Goal: Browse casually: Explore the website without a specific task or goal

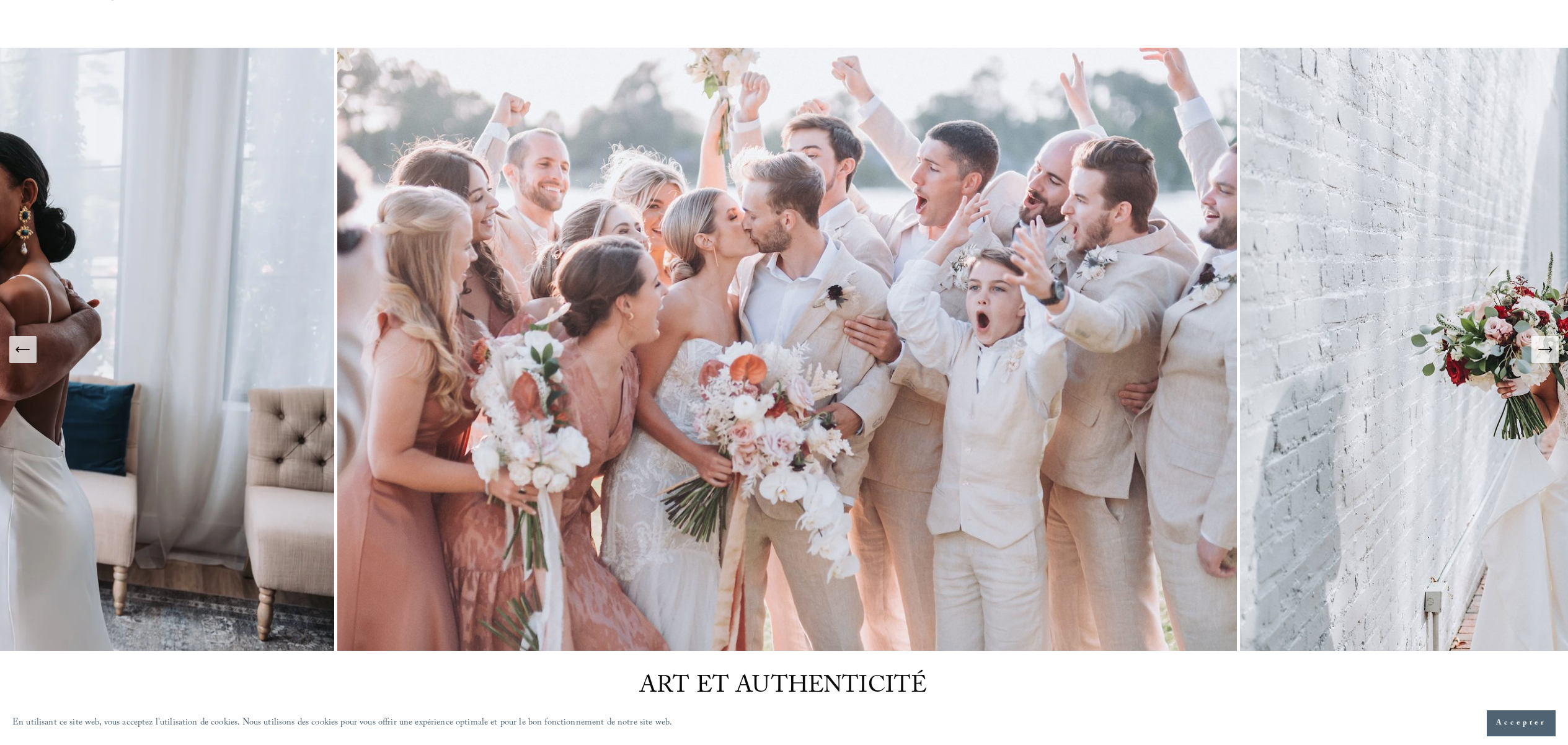
scroll to position [72, 0]
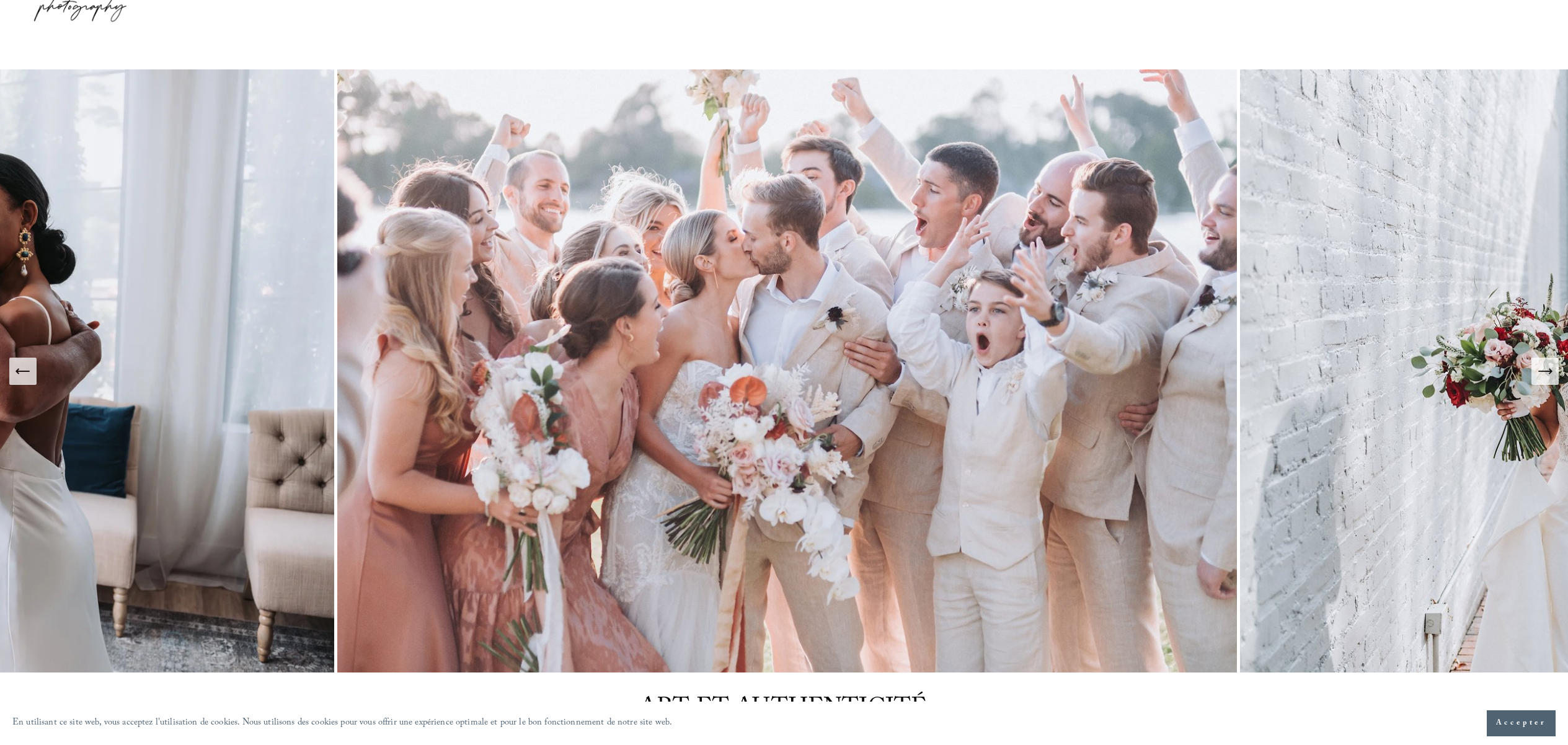
click at [1547, 372] on icon "Diapositive suivante" at bounding box center [1544, 372] width 13 height 0
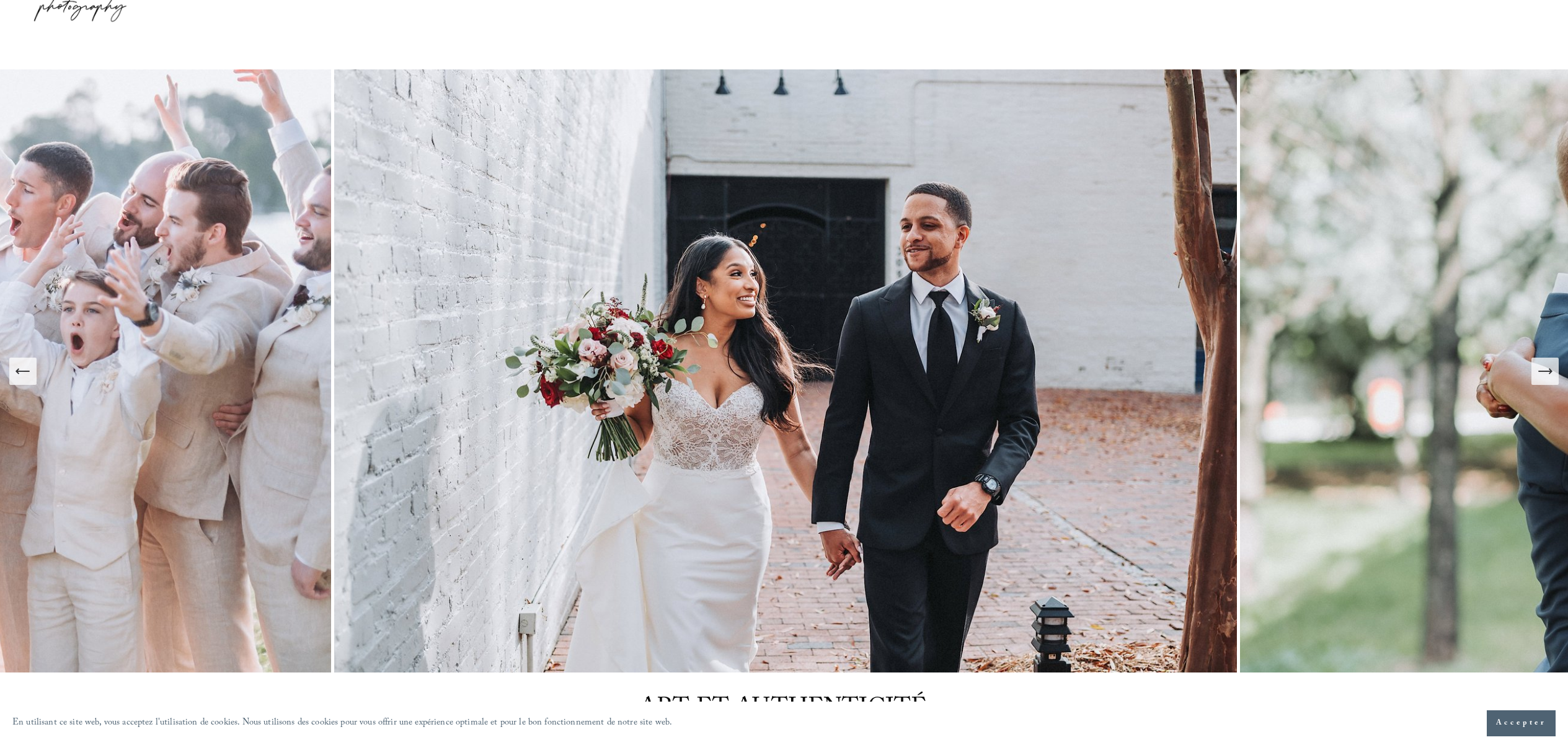
click at [1535, 358] on button "Diapositive suivante" at bounding box center [1545, 372] width 27 height 27
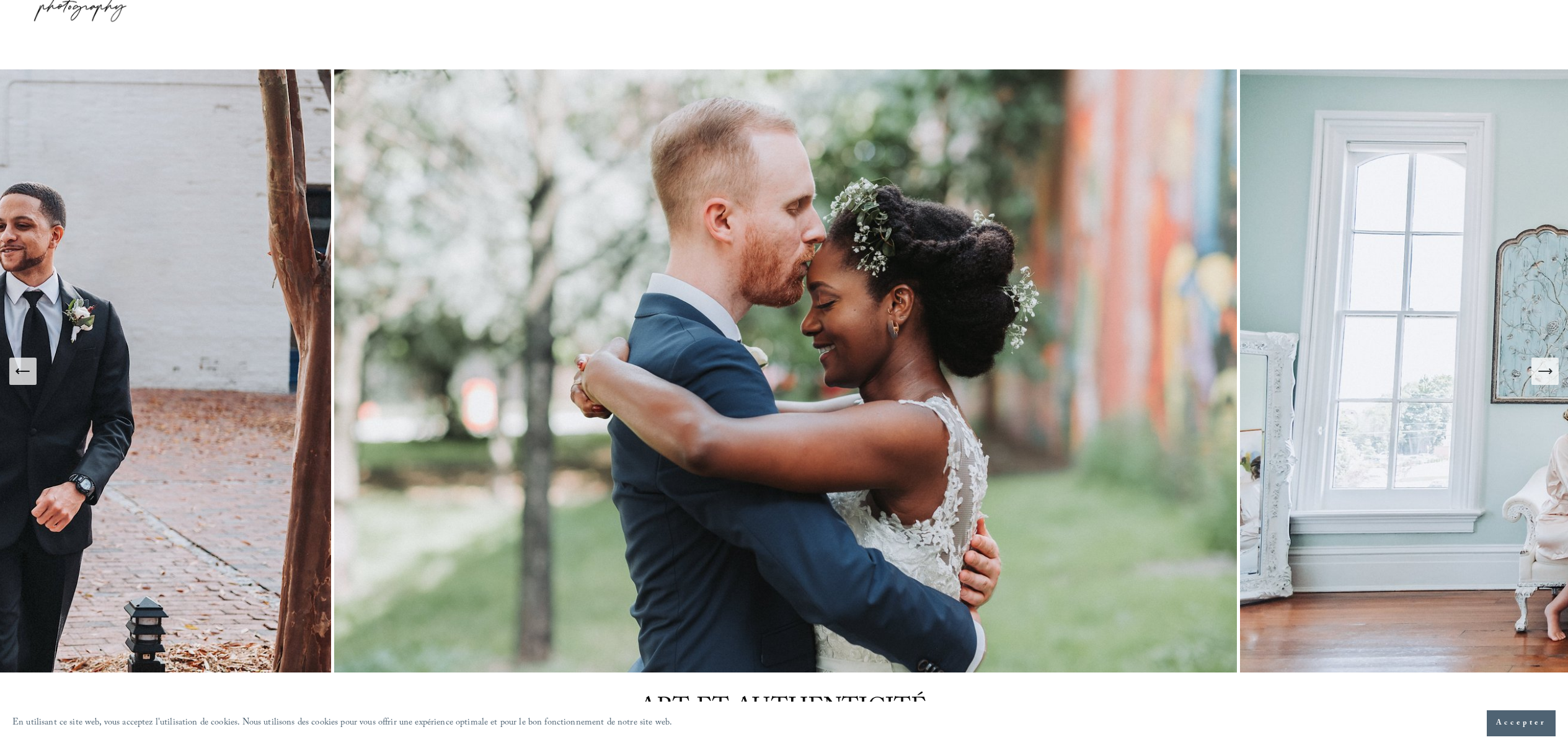
click at [1535, 358] on button "Diapositive suivante" at bounding box center [1545, 372] width 27 height 27
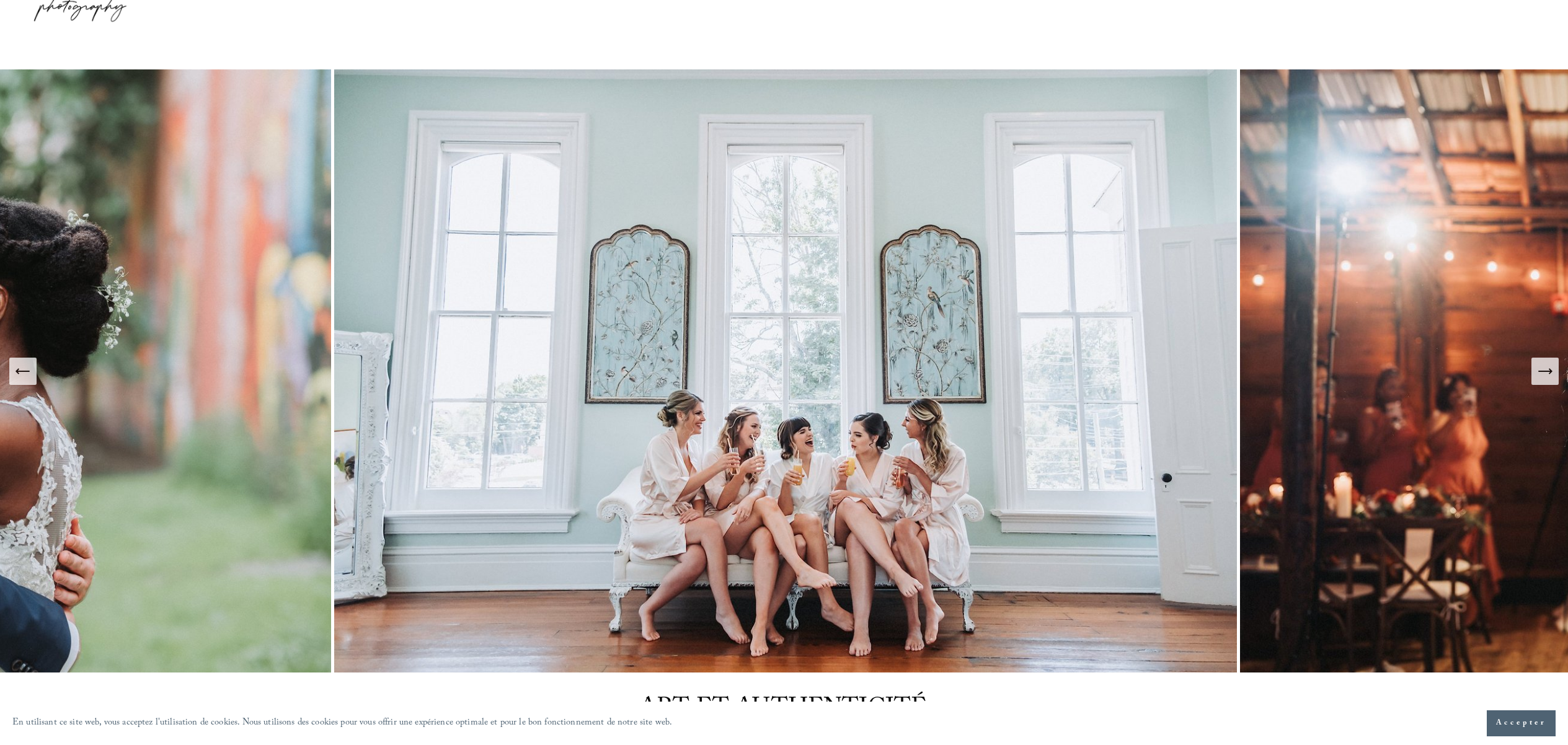
click at [1534, 358] on button "Diapositive suivante" at bounding box center [1545, 372] width 27 height 27
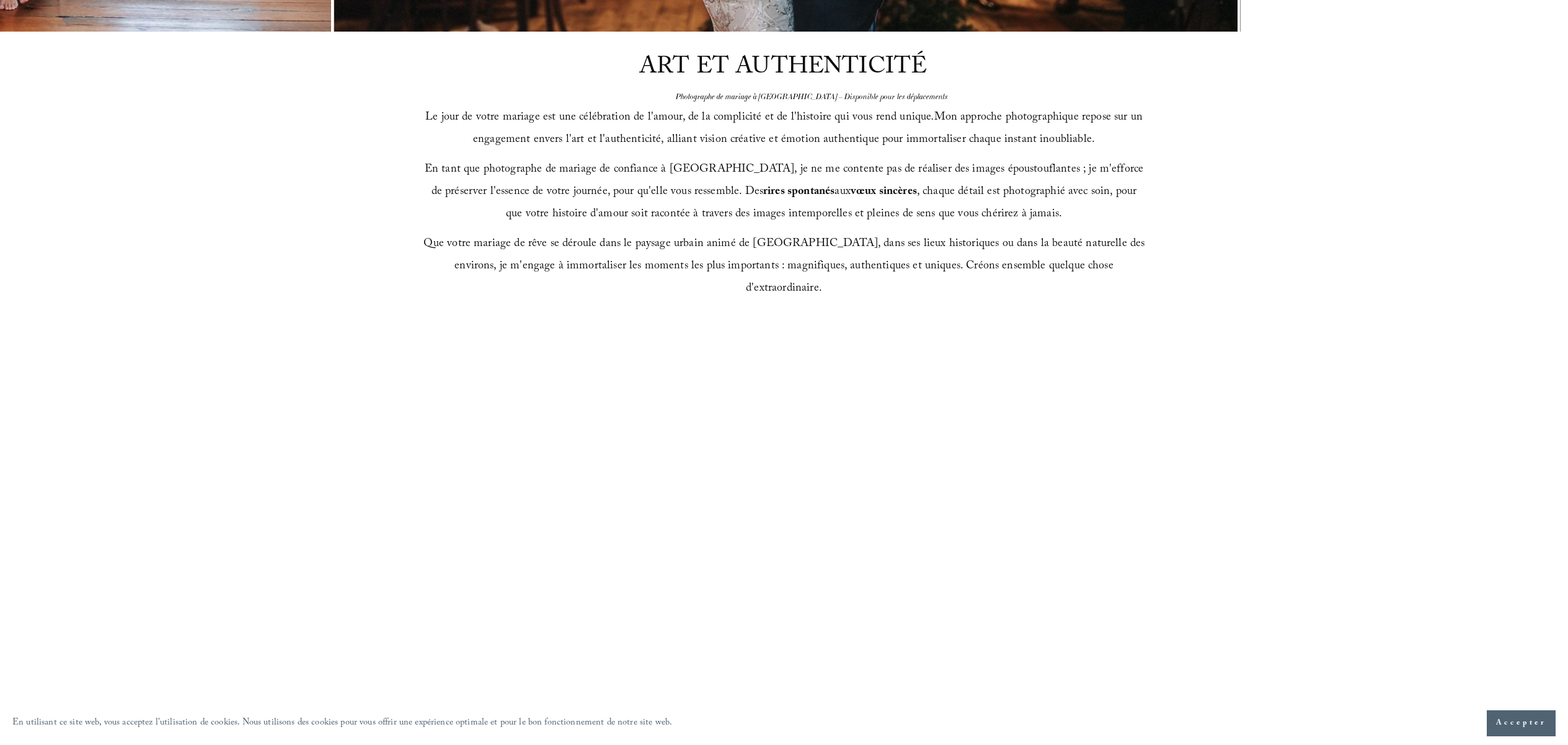
scroll to position [0, 0]
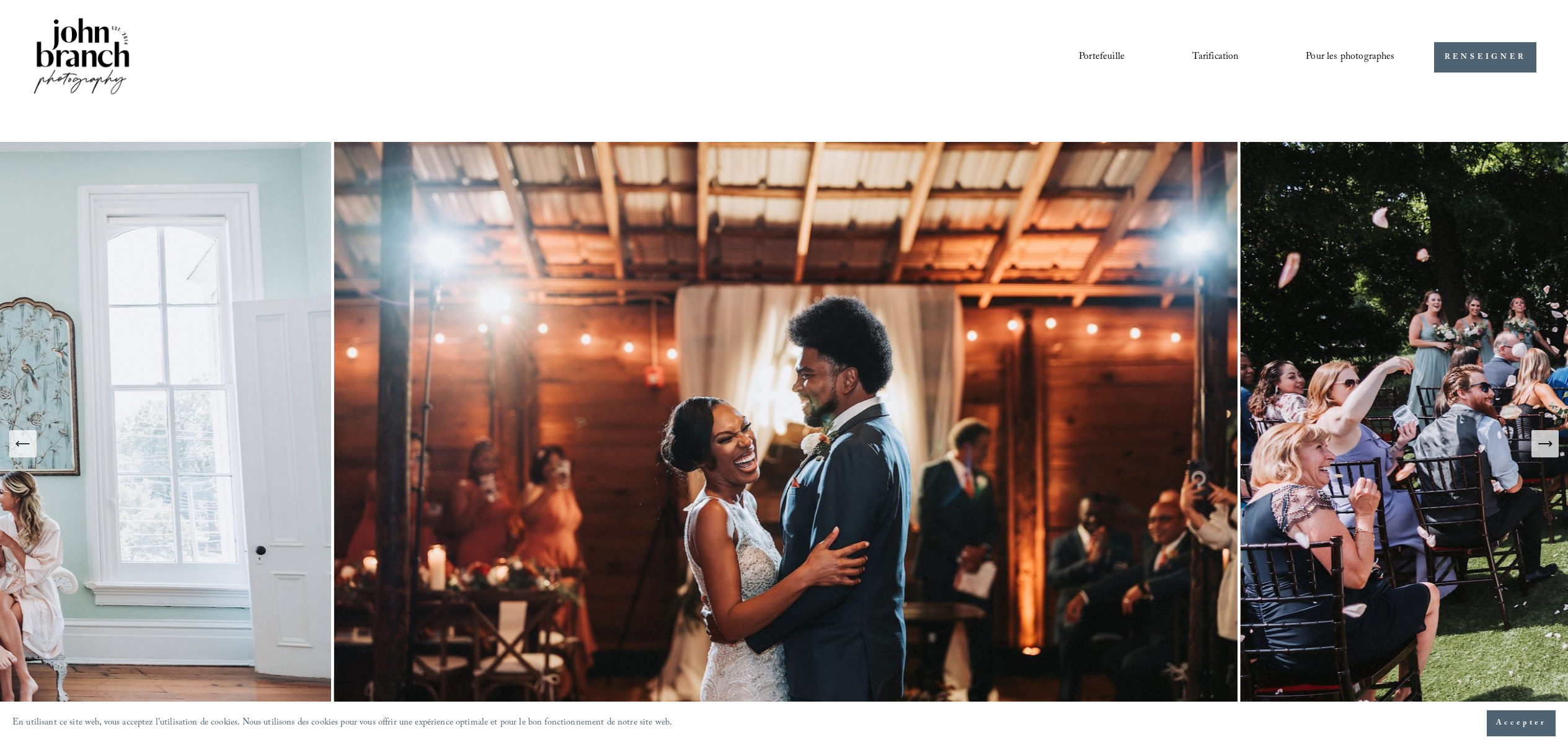
click at [1103, 54] on font "Portefeuille" at bounding box center [1102, 58] width 46 height 17
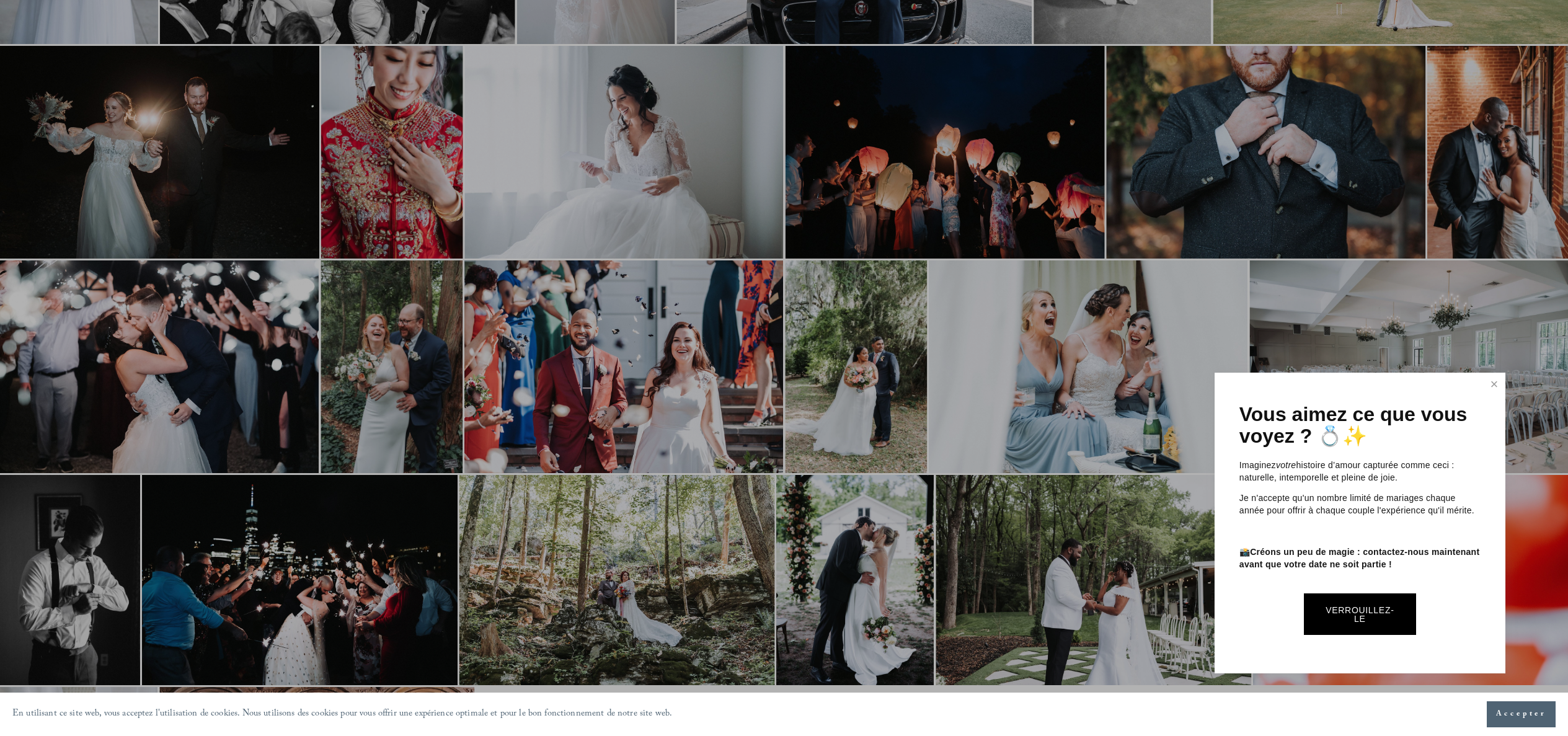
scroll to position [1286, 0]
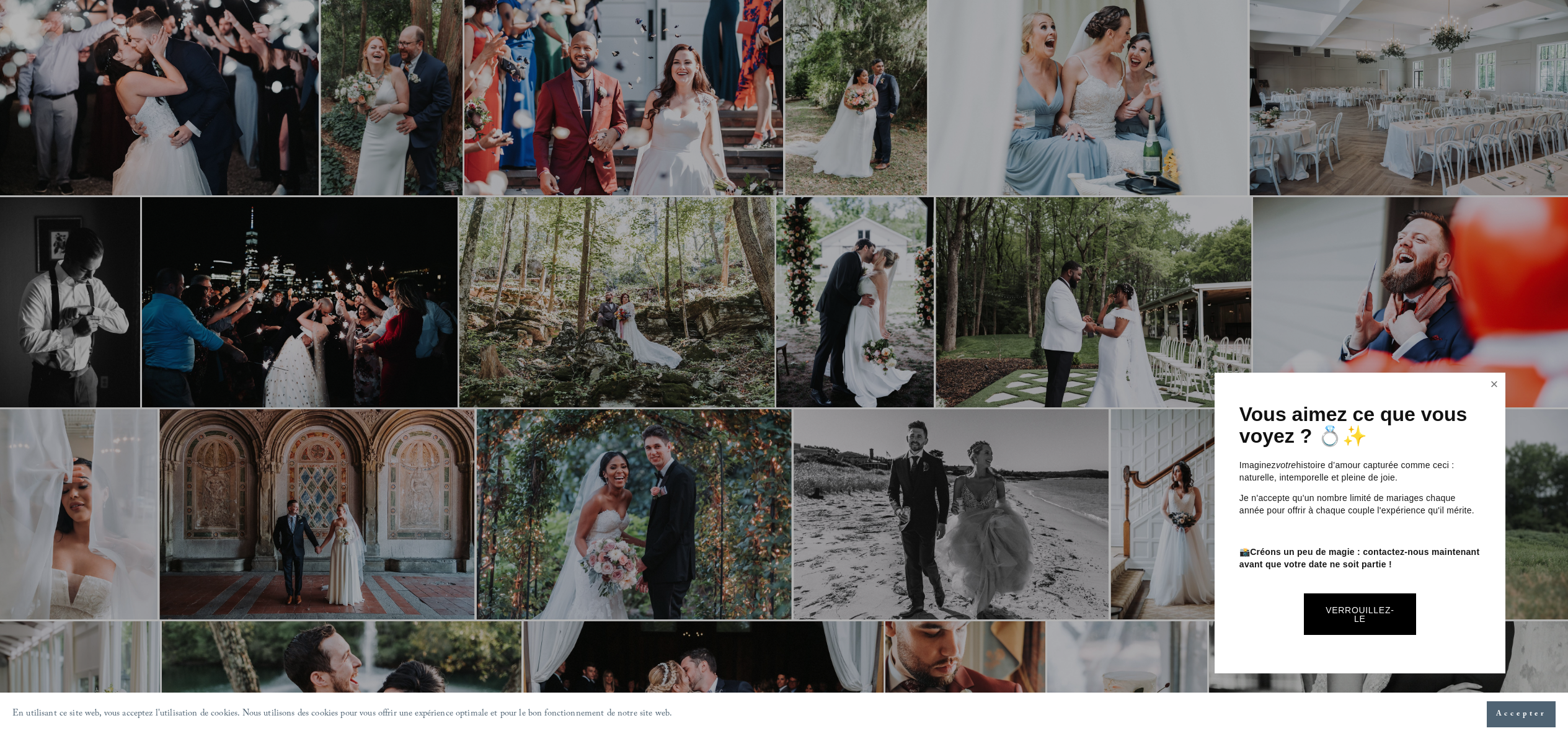
click at [1491, 379] on link "Fermer" at bounding box center [1495, 384] width 19 height 20
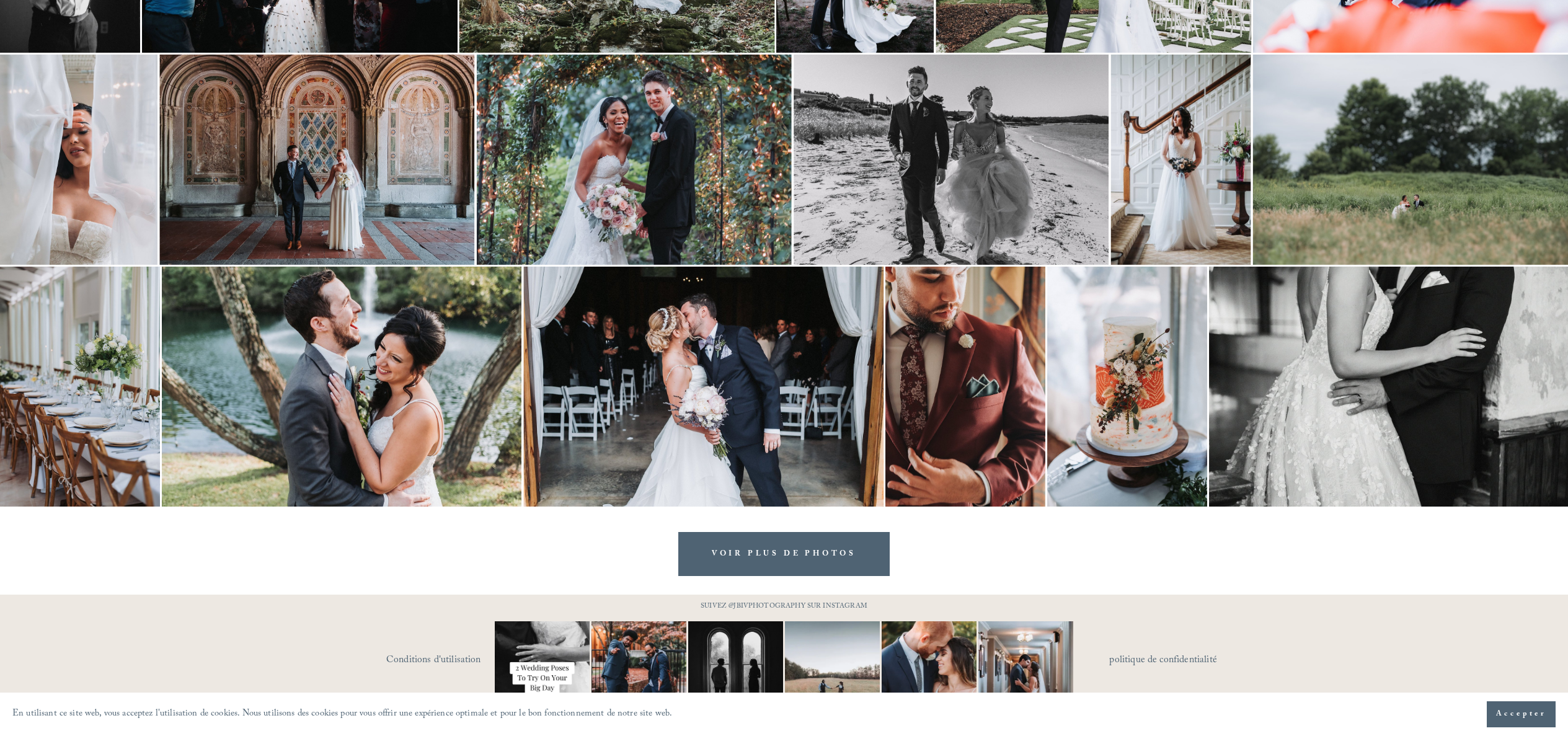
scroll to position [1641, 0]
click at [810, 548] on font "VOIR PLUS DE PHOTOS" at bounding box center [784, 554] width 145 height 13
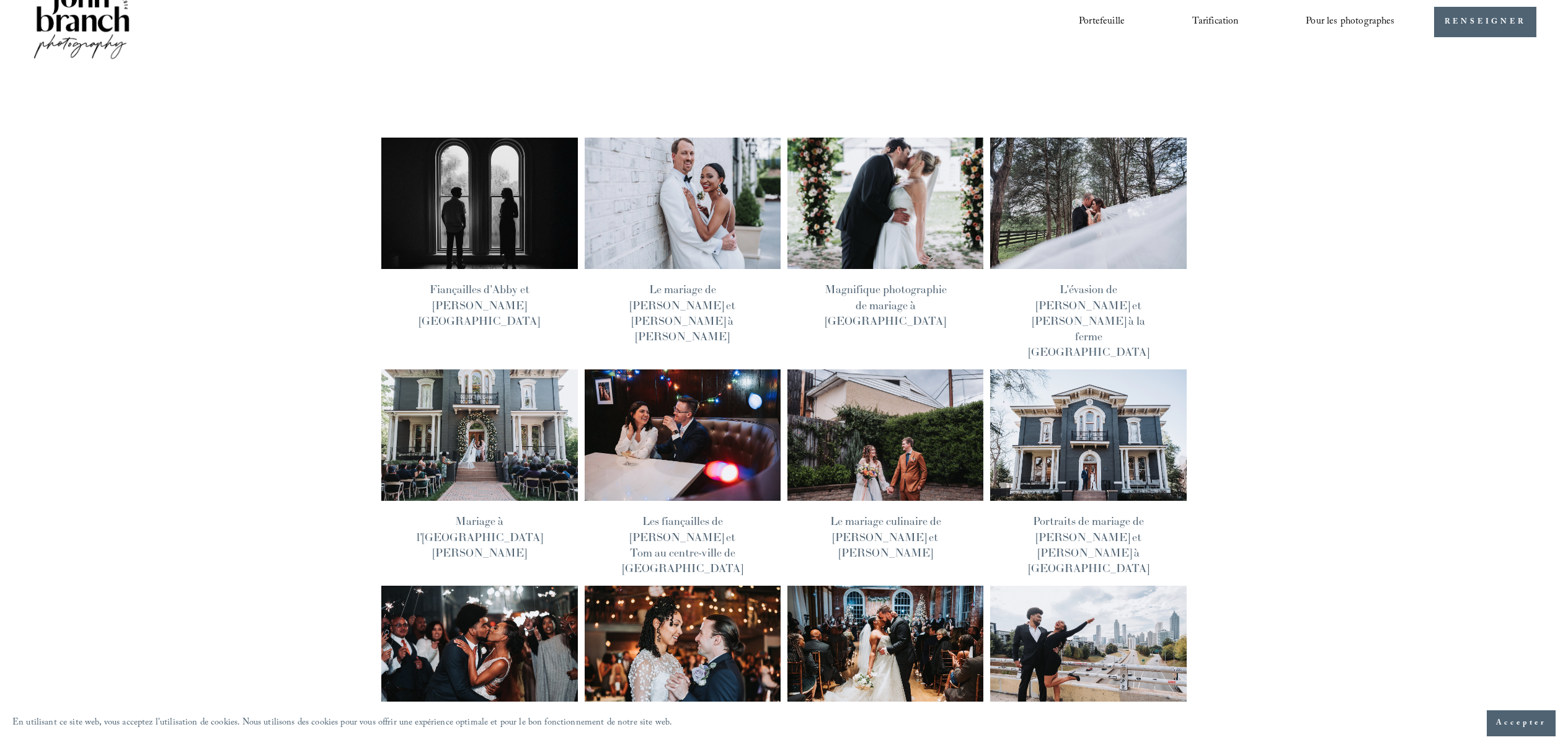
scroll to position [36, 0]
click at [1080, 282] on font "L'évasion de Stephania et Mark à la ferme Gentry" at bounding box center [1088, 320] width 120 height 77
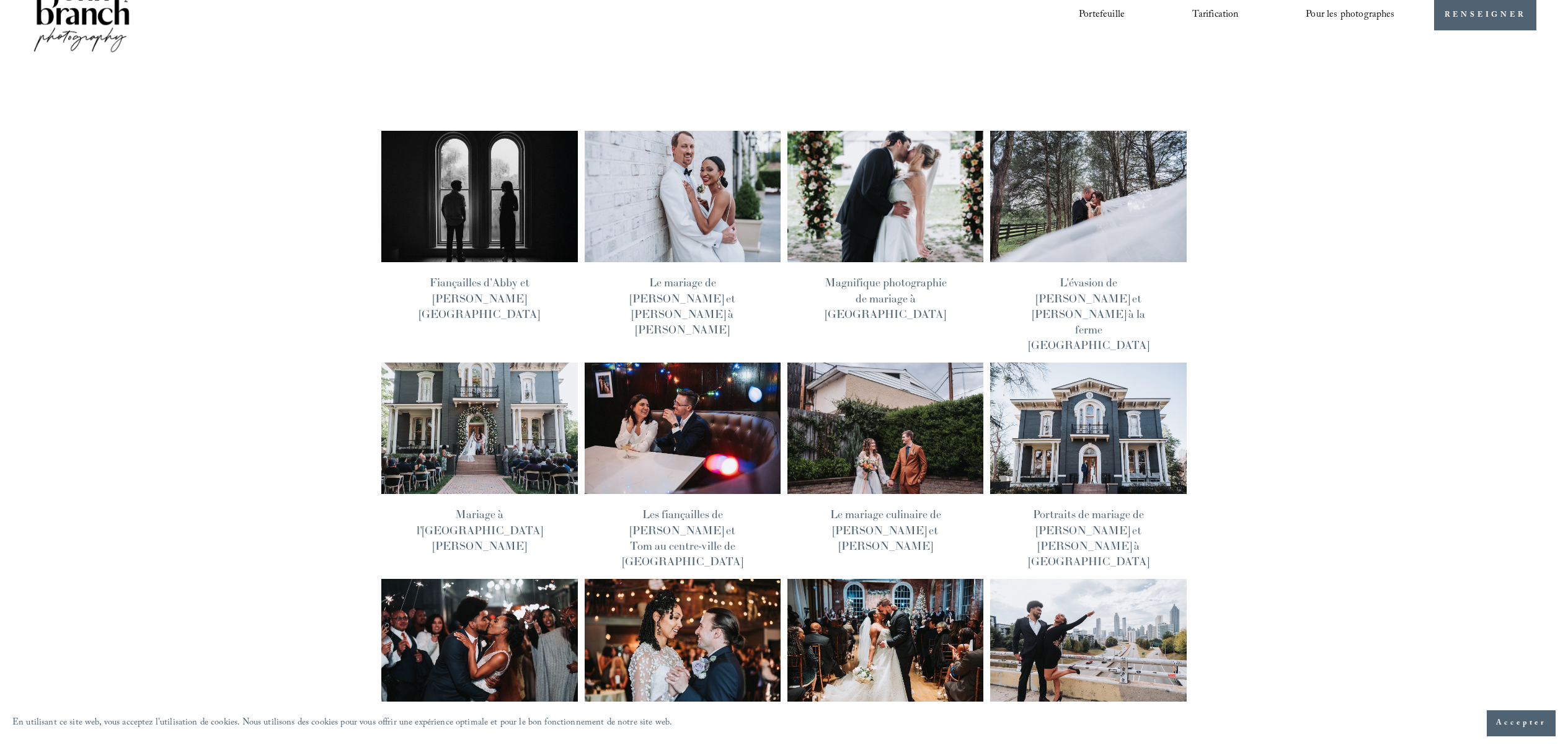
scroll to position [28, 0]
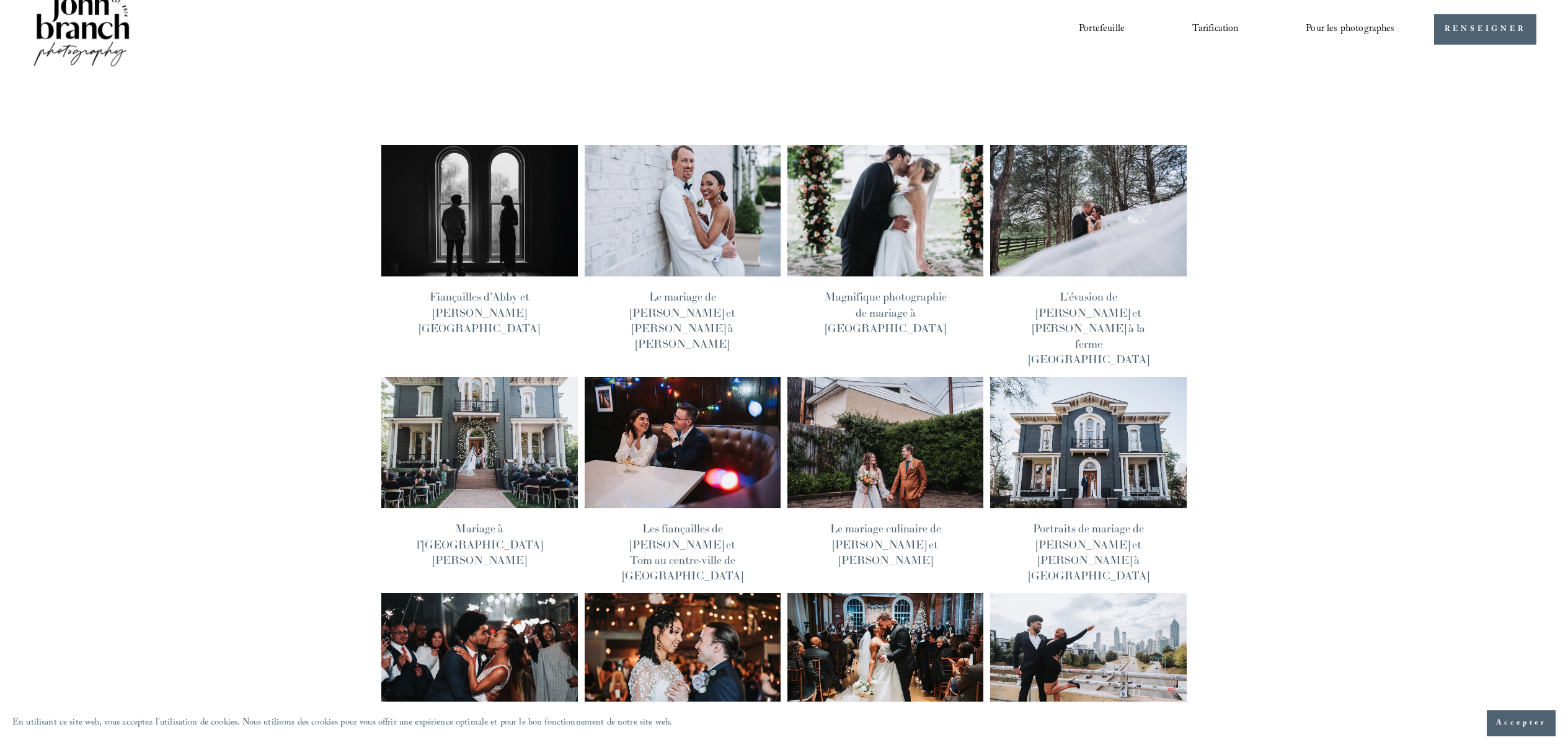
click at [493, 179] on img at bounding box center [479, 211] width 198 height 133
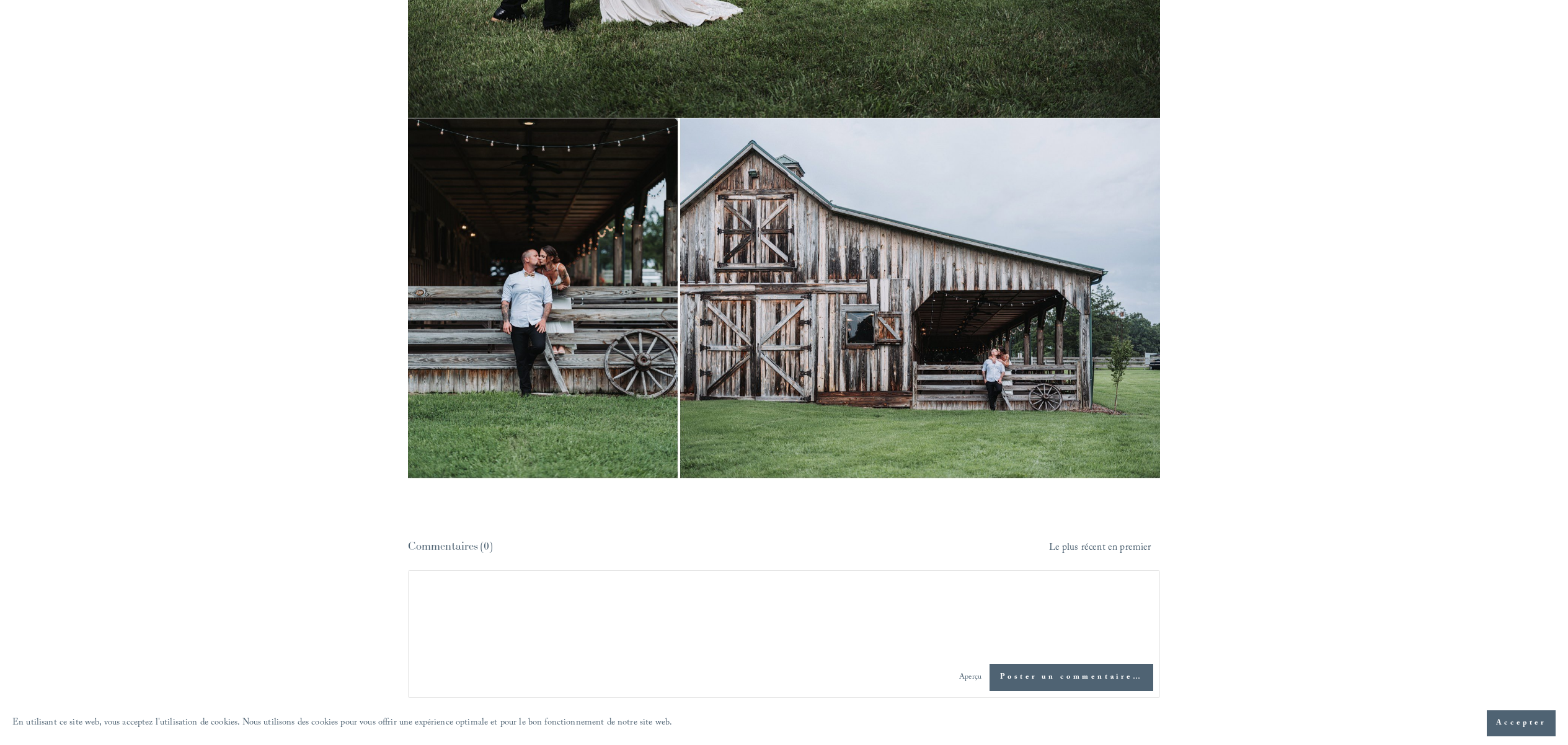
scroll to position [22360, 0]
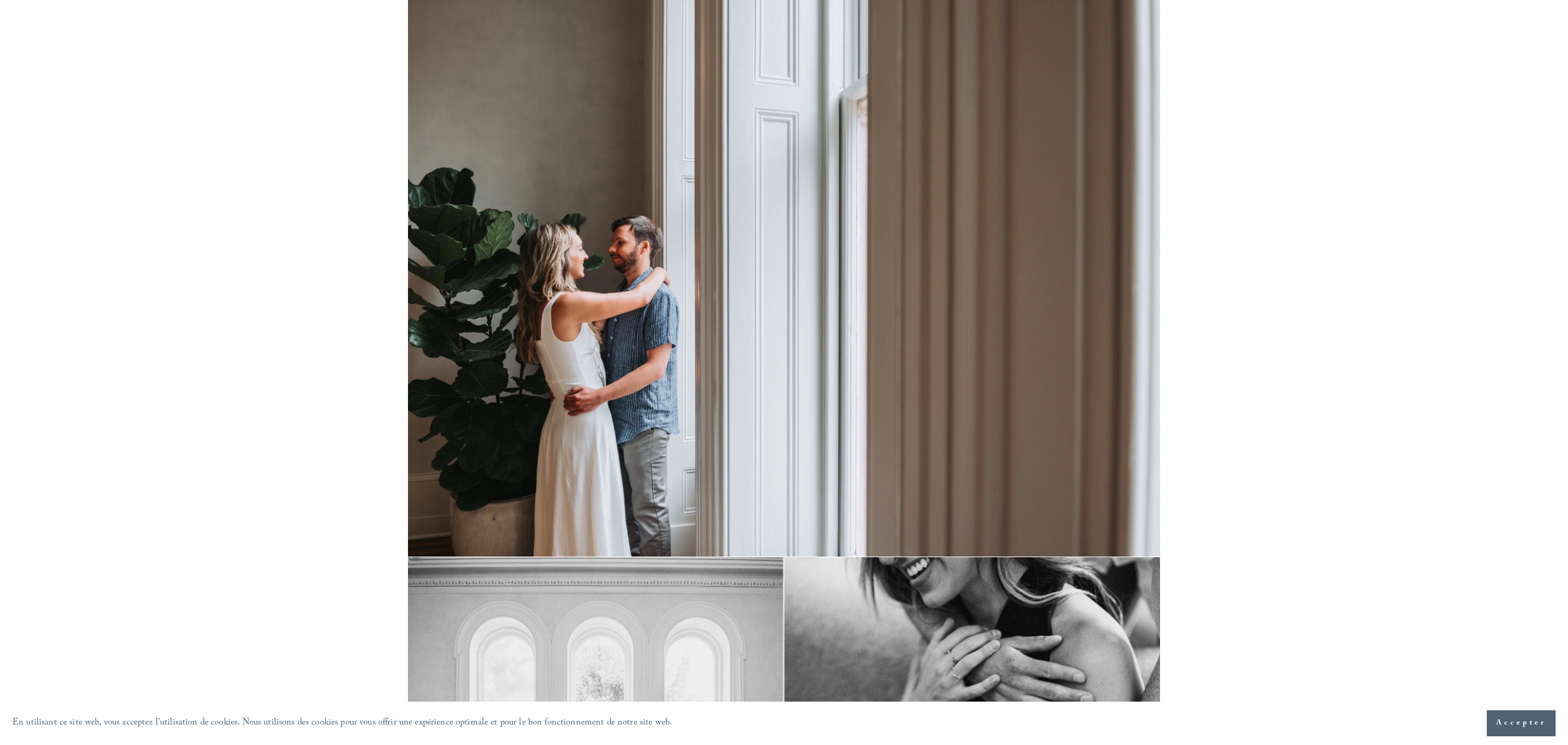
scroll to position [3525, 0]
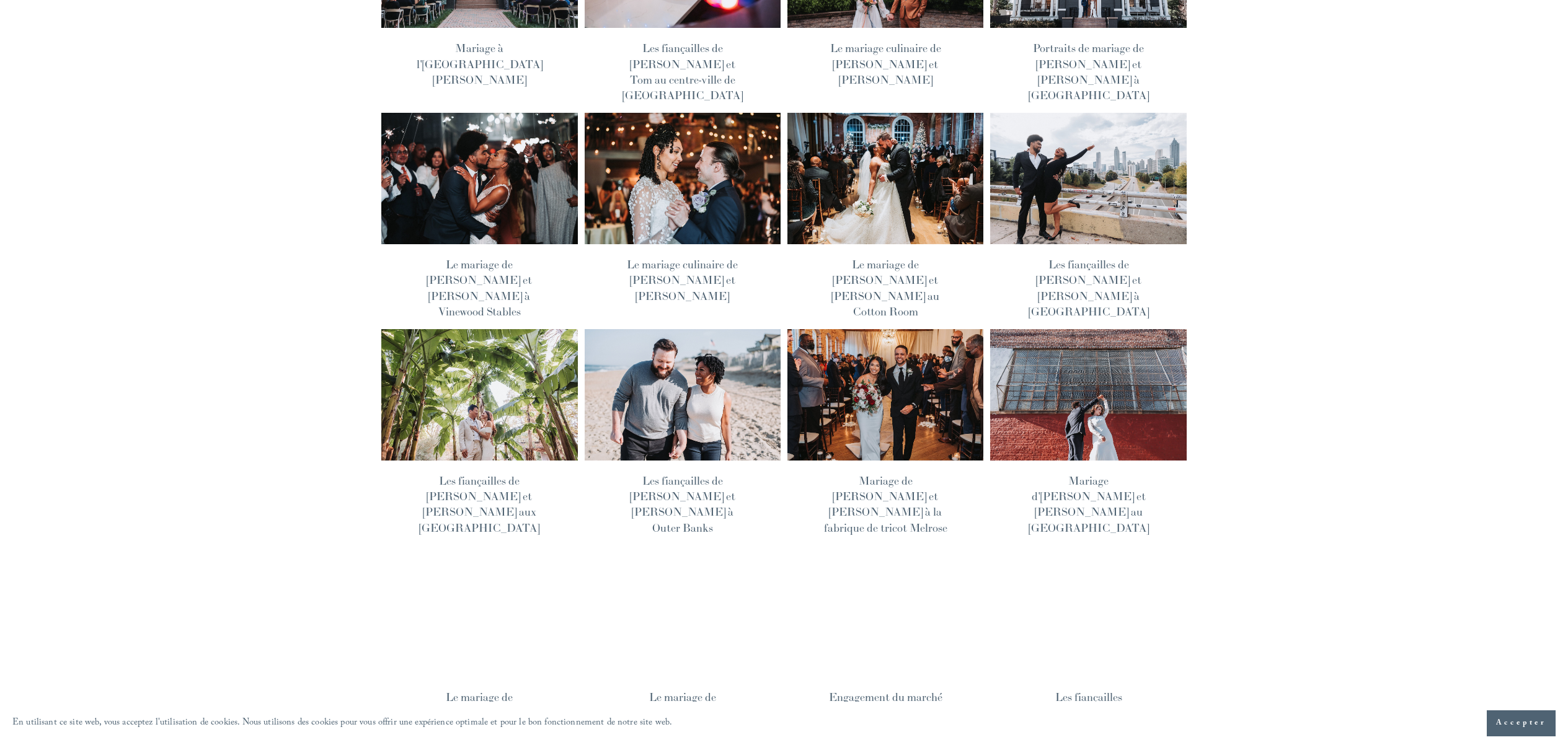
scroll to position [512, 0]
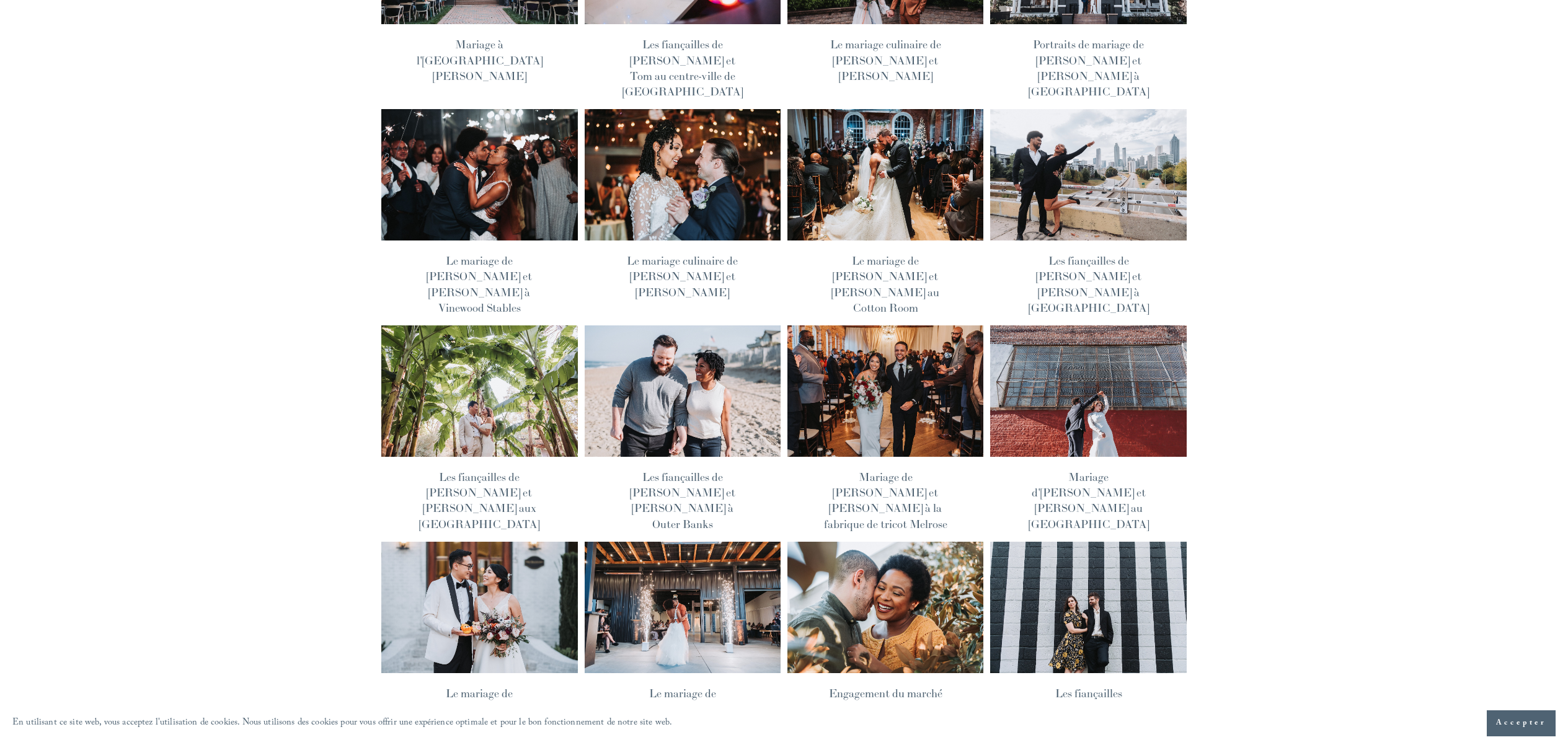
click at [682, 541] on img at bounding box center [682, 607] width 198 height 133
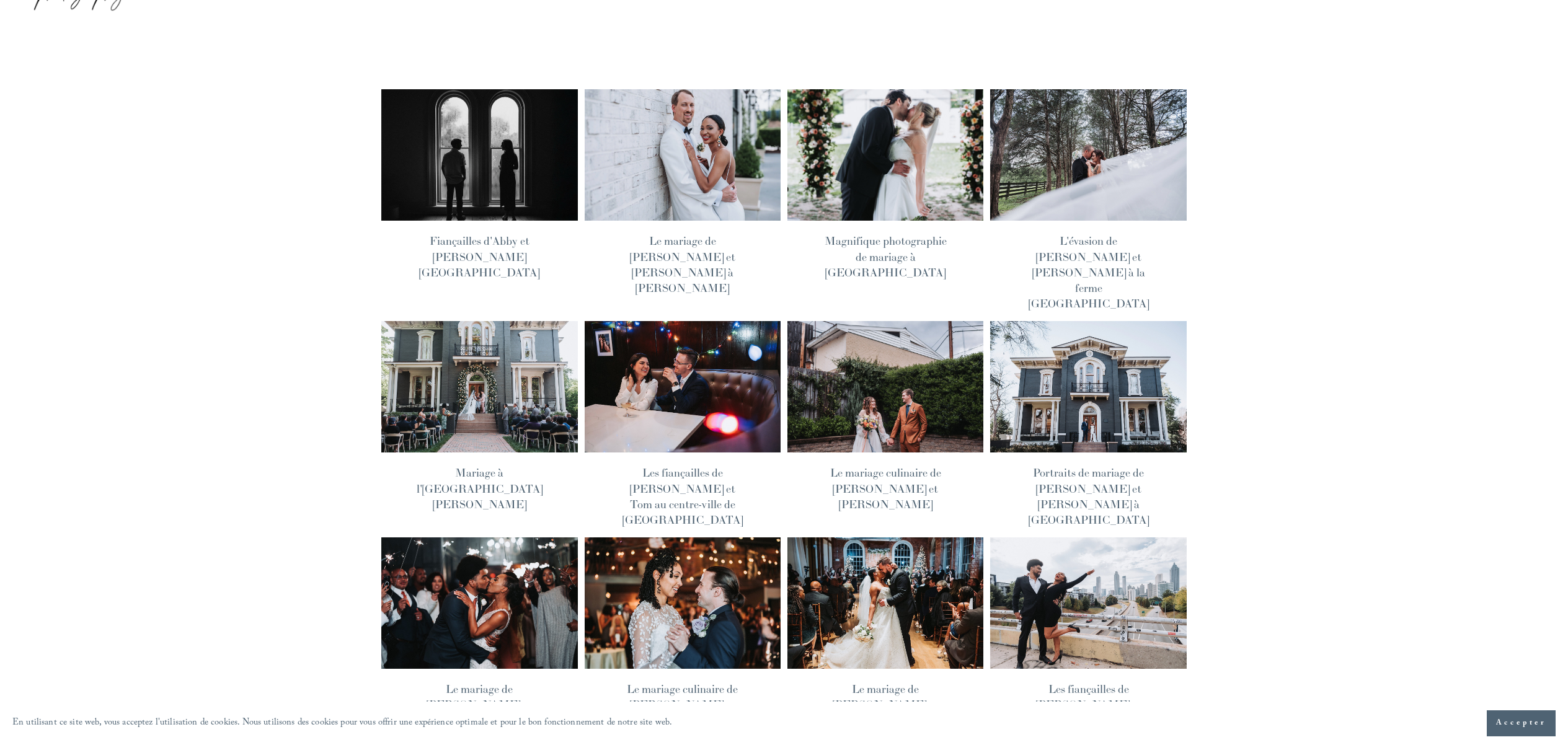
scroll to position [83, 0]
click at [908, 343] on img at bounding box center [885, 387] width 198 height 133
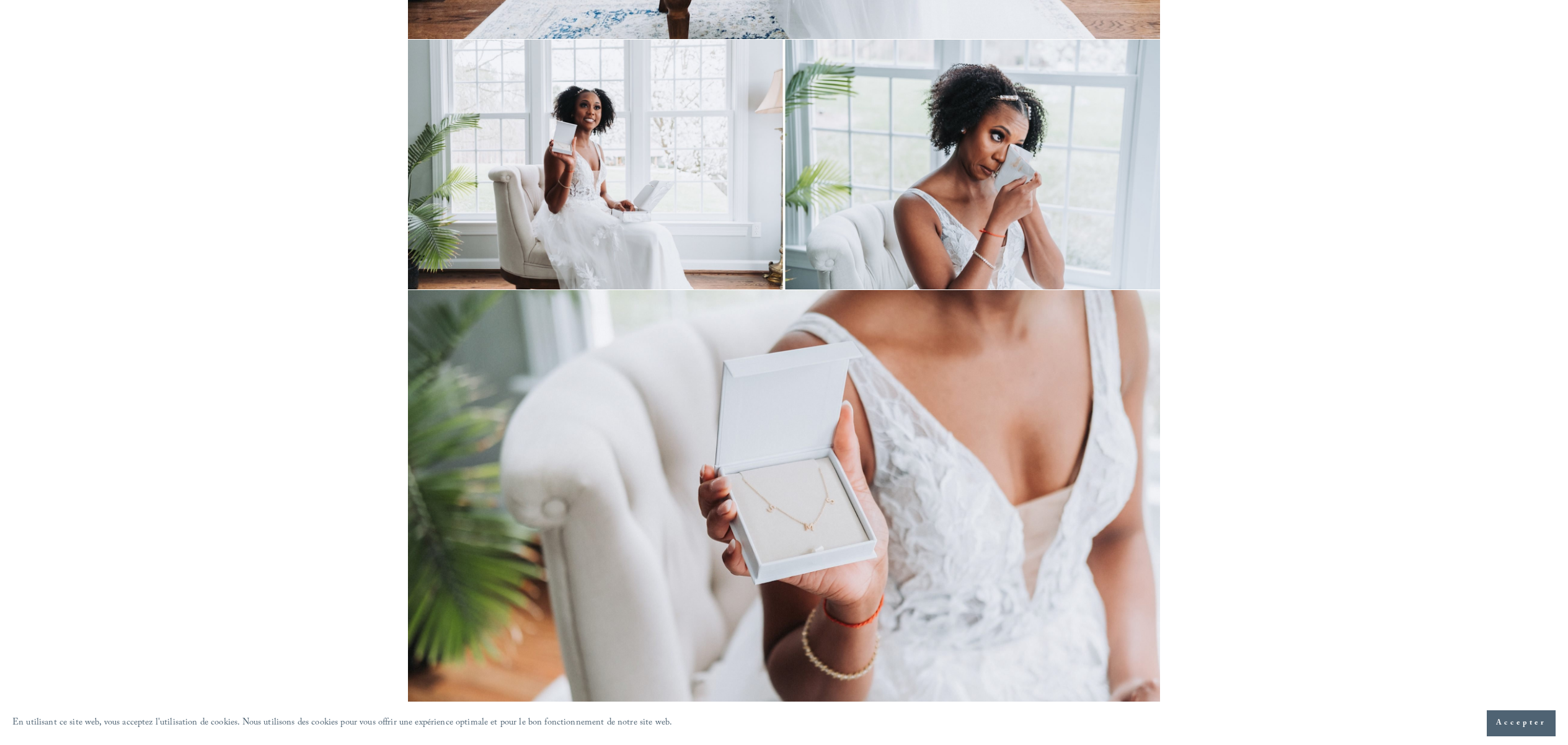
scroll to position [6502, 0]
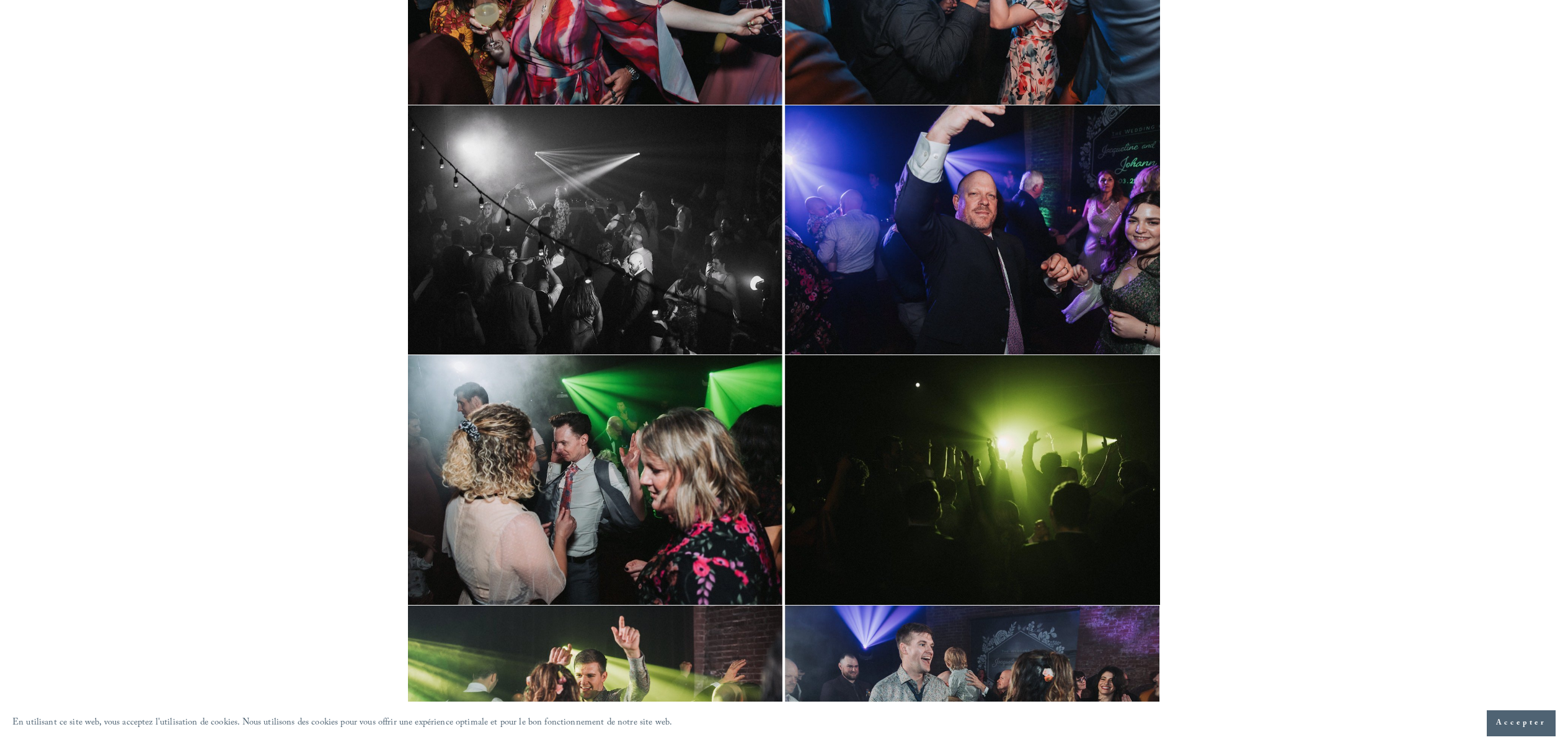
scroll to position [23487, 0]
